Goal: Information Seeking & Learning: Check status

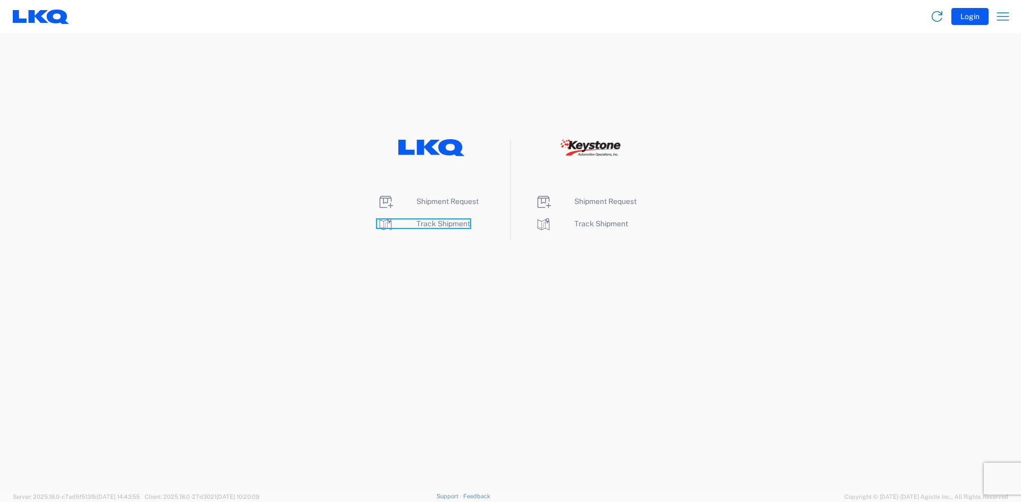
click at [438, 221] on span "Track Shipment" at bounding box center [443, 224] width 54 height 9
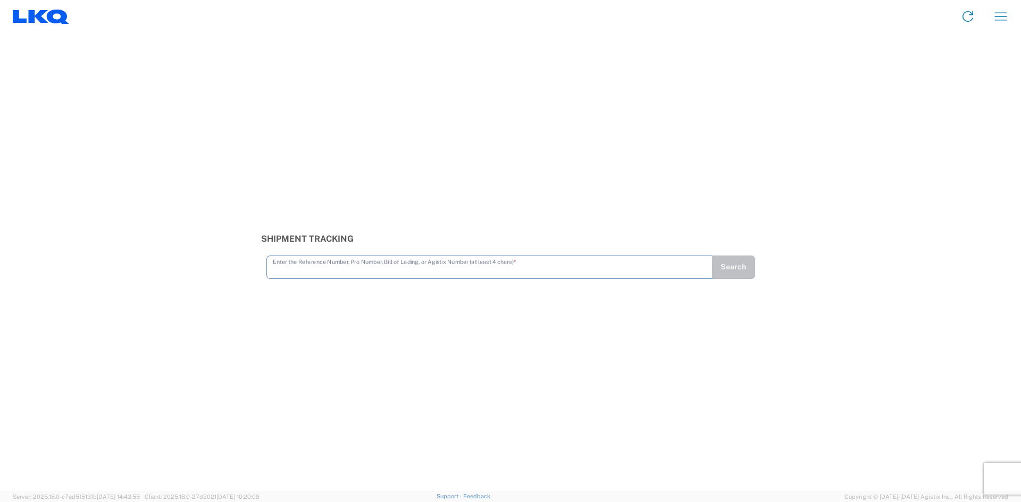
click at [285, 269] on input "text" at bounding box center [489, 266] width 433 height 19
type input "56713337"
click at [735, 265] on button "Search" at bounding box center [733, 267] width 44 height 23
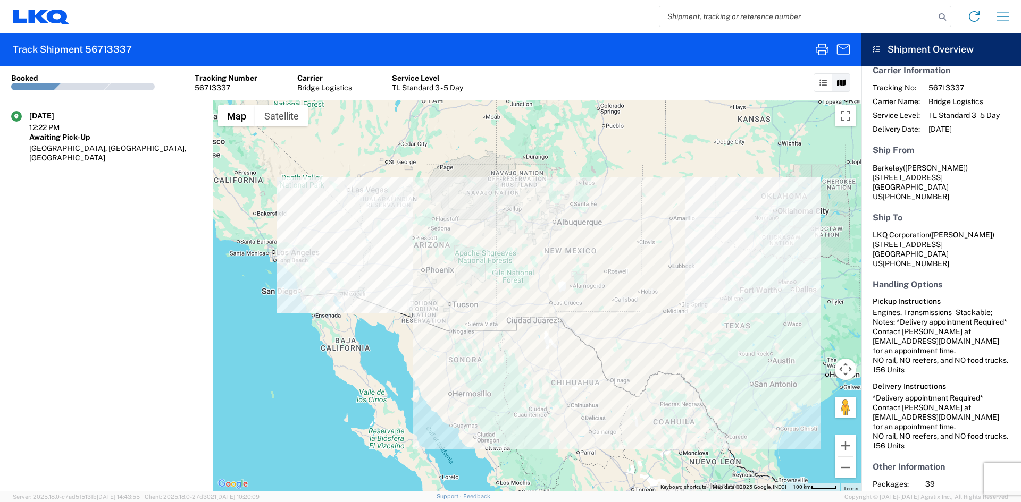
scroll to position [53, 0]
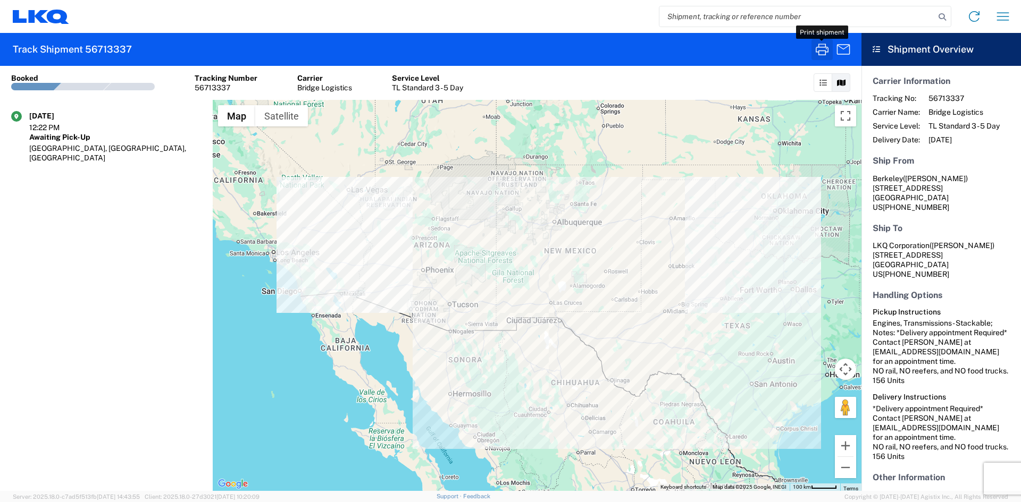
click at [820, 48] on icon "button" at bounding box center [821, 49] width 17 height 17
